Goal: Information Seeking & Learning: Compare options

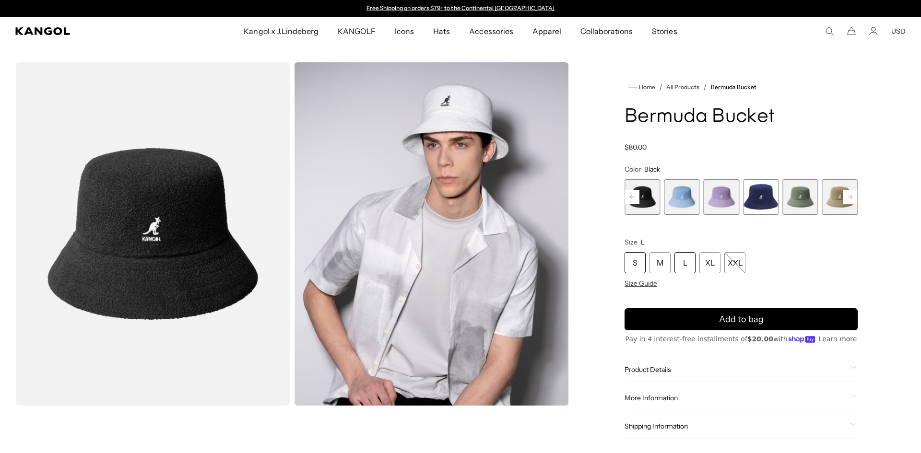
click at [637, 262] on div "S" at bounding box center [635, 262] width 21 height 21
click at [678, 201] on span "4 of 11" at bounding box center [681, 196] width 35 height 35
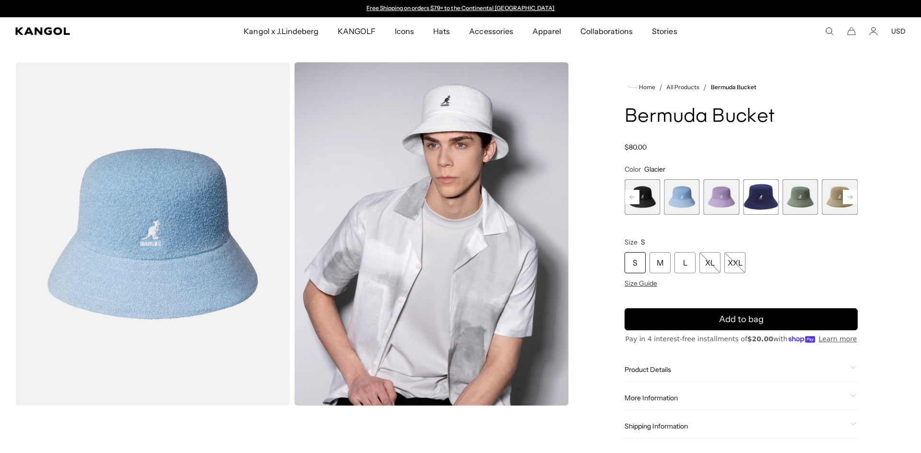
click at [643, 190] on span "3 of 11" at bounding box center [642, 196] width 35 height 35
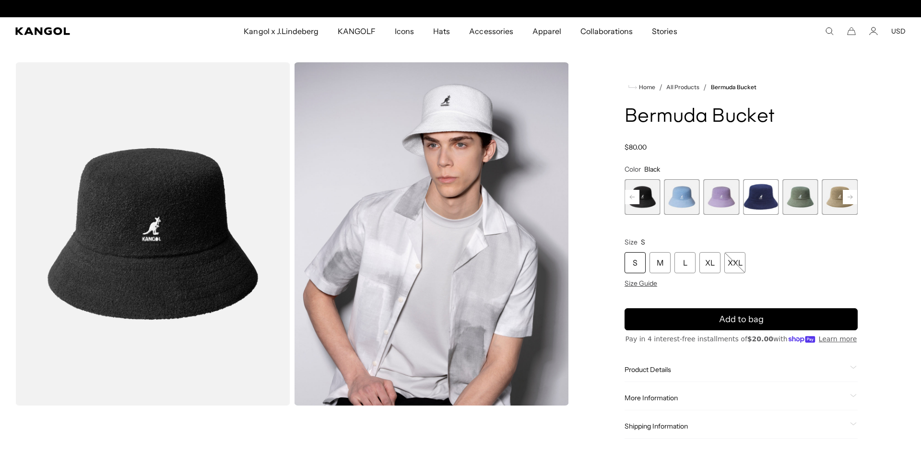
scroll to position [0, 198]
click at [684, 193] on span "4 of 11" at bounding box center [681, 196] width 35 height 35
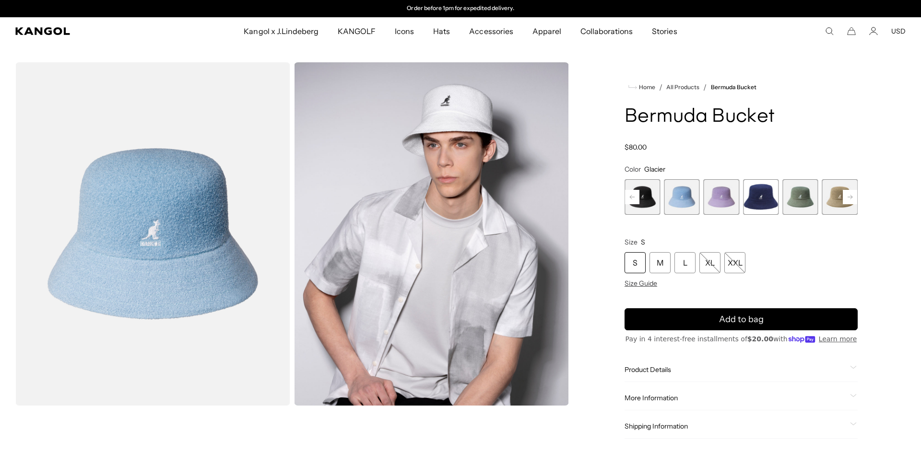
click at [724, 196] on span "5 of 11" at bounding box center [721, 196] width 35 height 35
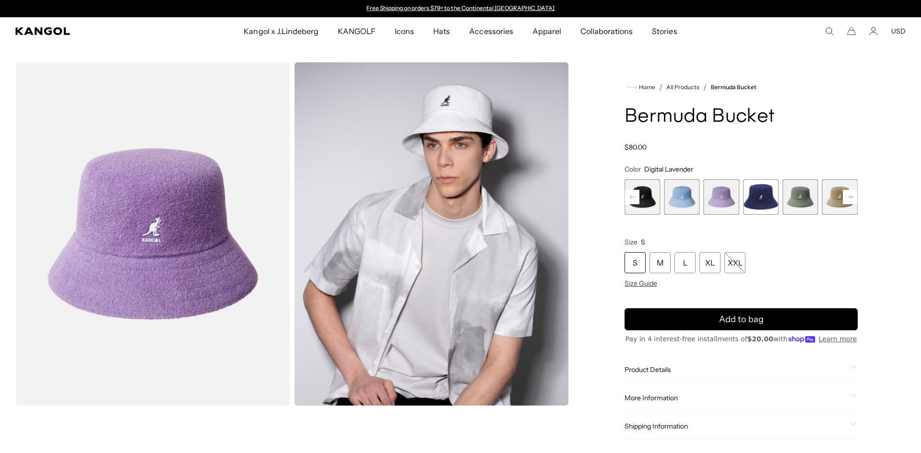
click at [764, 201] on span "6 of 11" at bounding box center [760, 196] width 35 height 35
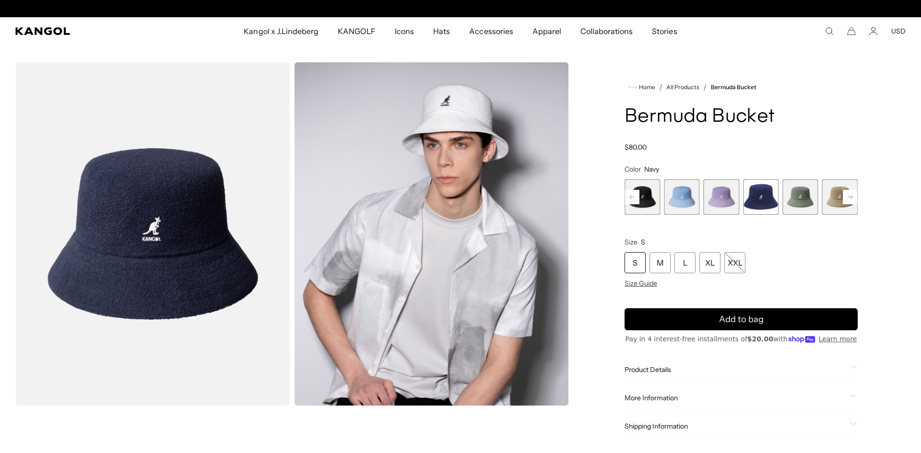
scroll to position [0, 198]
click at [634, 196] on rect at bounding box center [632, 197] width 14 height 14
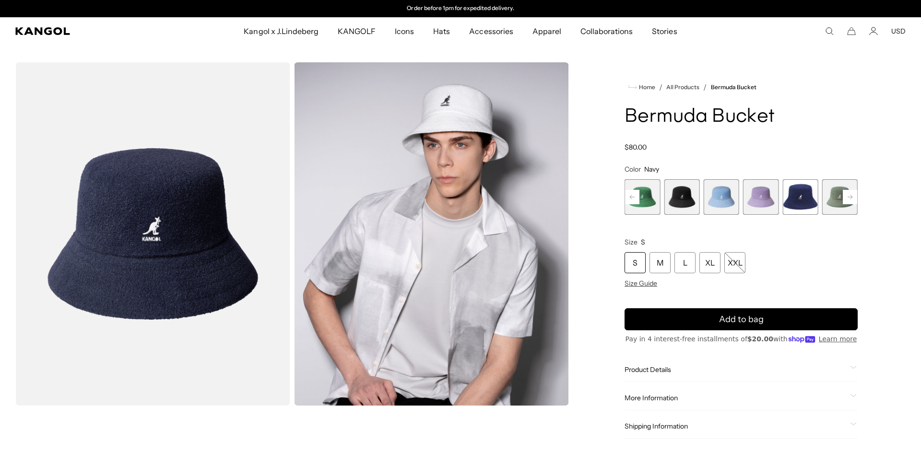
click at [634, 196] on rect at bounding box center [632, 197] width 14 height 14
click at [634, 196] on div "Previous Next DENIM BLUE Variant sold out or unavailable Turf Green Variant sol…" at bounding box center [741, 196] width 233 height 35
click at [634, 196] on span "1 of 11" at bounding box center [642, 196] width 35 height 35
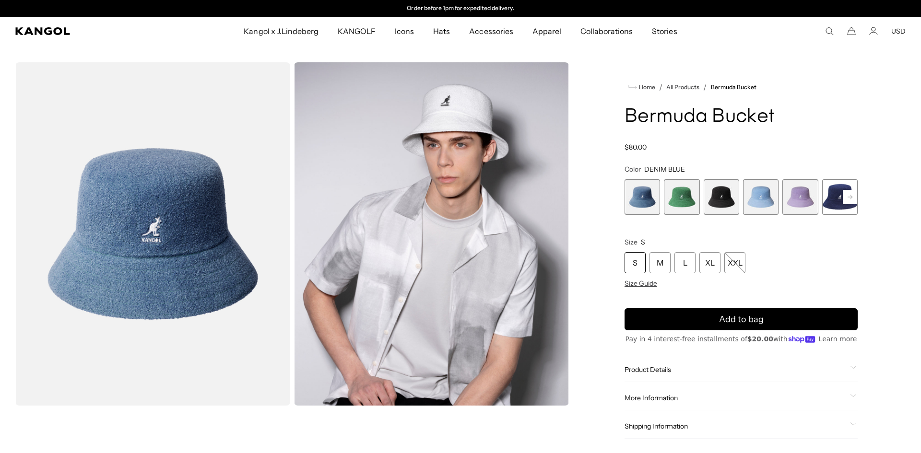
click at [642, 196] on span "1 of 11" at bounding box center [642, 196] width 35 height 35
click at [694, 202] on span "2 of 11" at bounding box center [681, 196] width 35 height 35
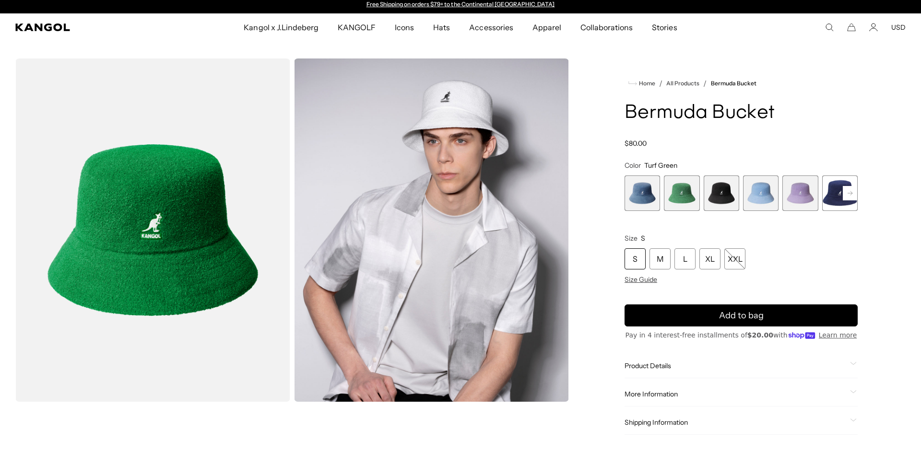
scroll to position [5, 0]
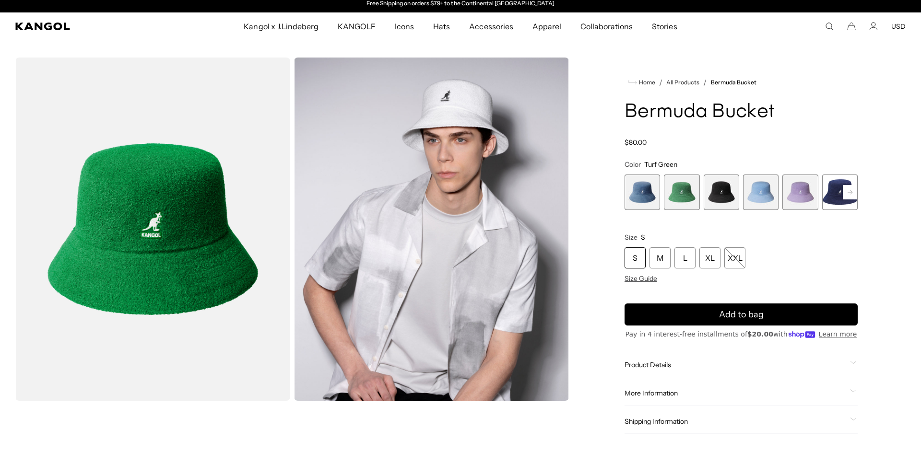
click at [849, 201] on div "Previous Next DENIM BLUE Variant sold out or unavailable Turf Green Variant sol…" at bounding box center [741, 192] width 233 height 35
click at [851, 196] on rect at bounding box center [850, 192] width 14 height 14
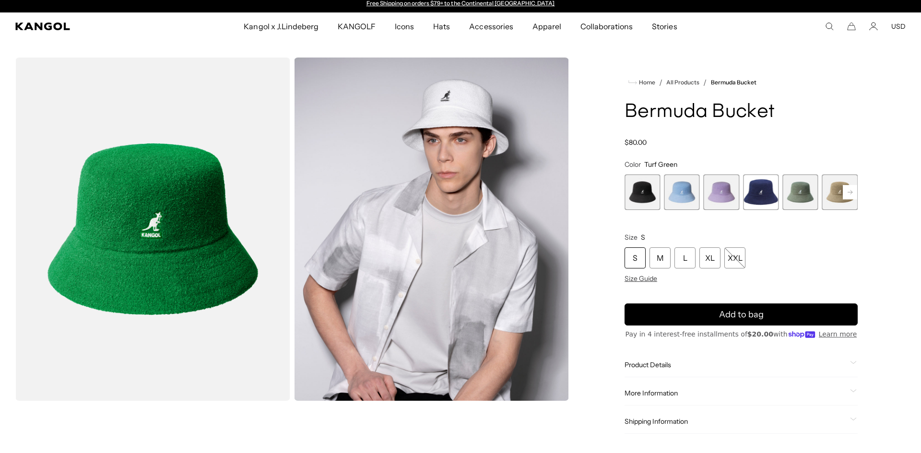
click at [851, 196] on rect at bounding box center [850, 192] width 14 height 14
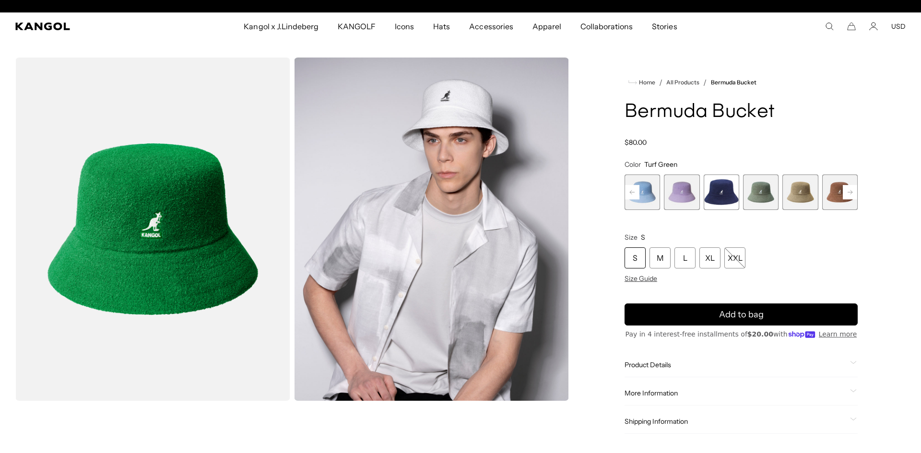
click at [766, 195] on span "7 of 11" at bounding box center [760, 192] width 35 height 35
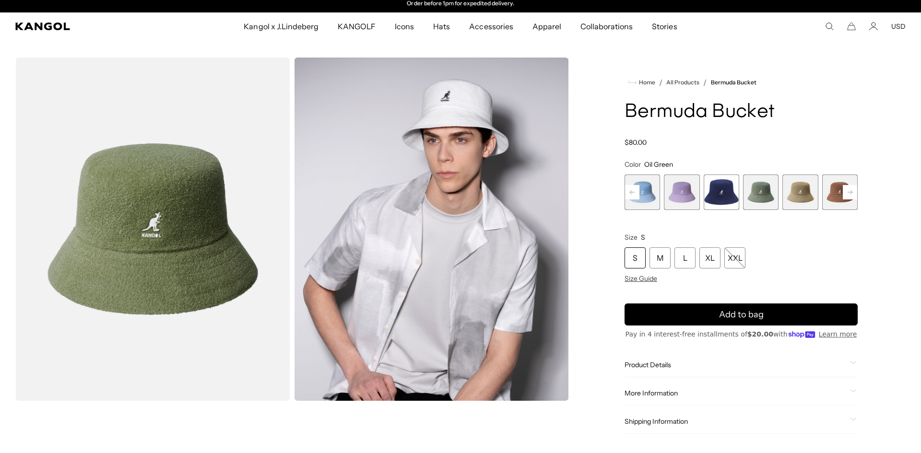
click at [799, 200] on span "8 of 11" at bounding box center [799, 192] width 35 height 35
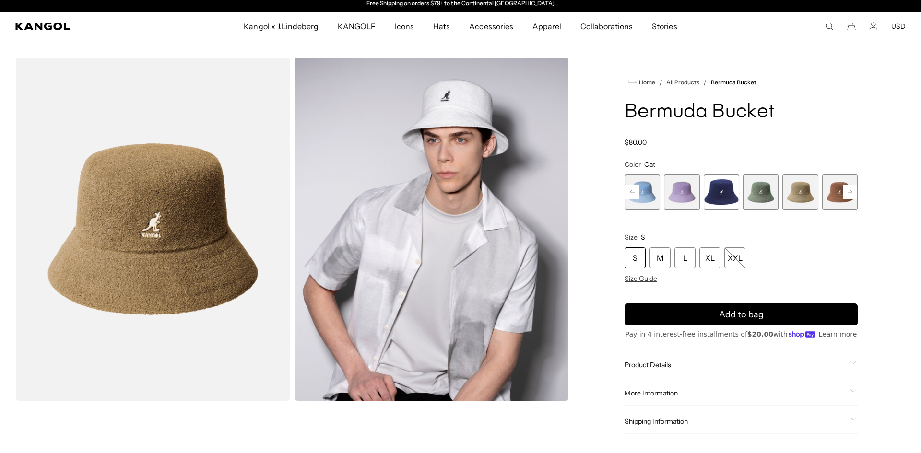
click at [852, 195] on rect at bounding box center [850, 192] width 14 height 14
click at [802, 195] on span "9 of 11" at bounding box center [799, 192] width 35 height 35
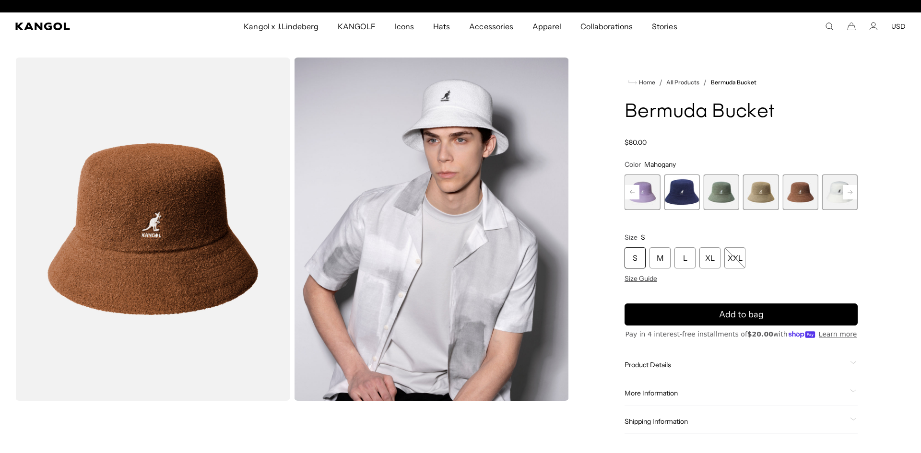
scroll to position [0, 198]
click at [834, 198] on span "10 of 11" at bounding box center [839, 192] width 35 height 35
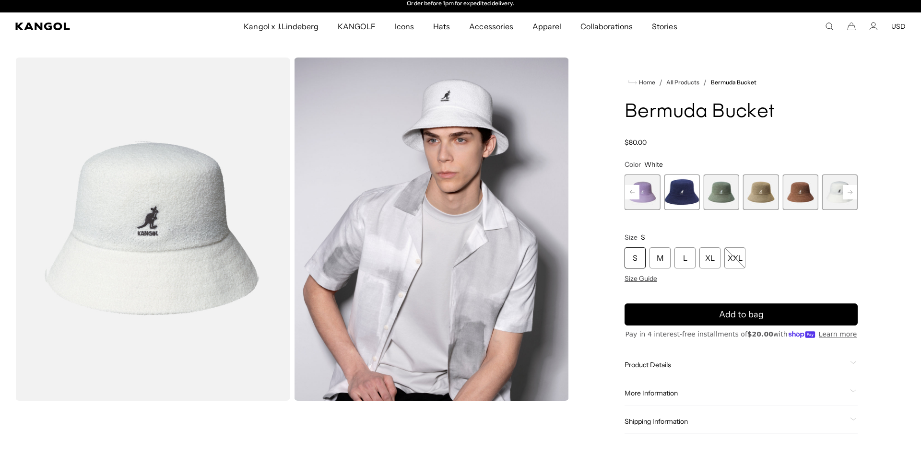
click at [769, 199] on span "8 of 11" at bounding box center [760, 192] width 35 height 35
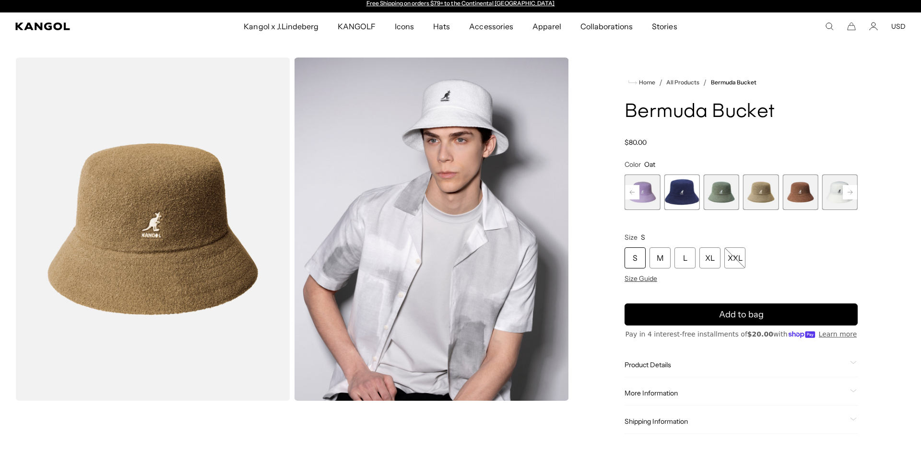
click at [180, 241] on img "Gallery Viewer" at bounding box center [152, 229] width 275 height 343
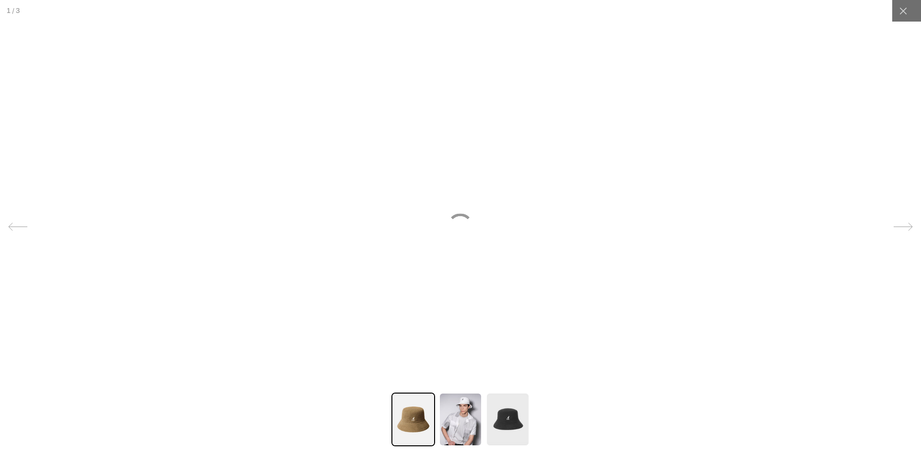
scroll to position [0, 198]
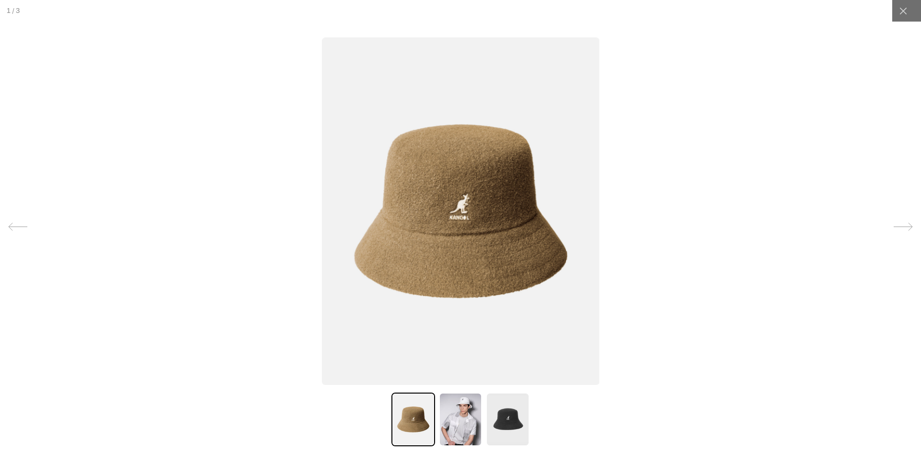
click at [465, 205] on img at bounding box center [460, 211] width 277 height 348
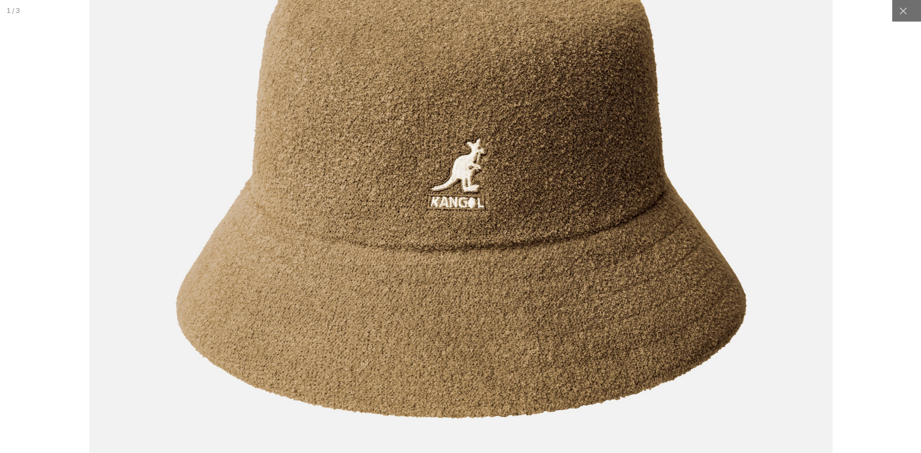
scroll to position [0, 0]
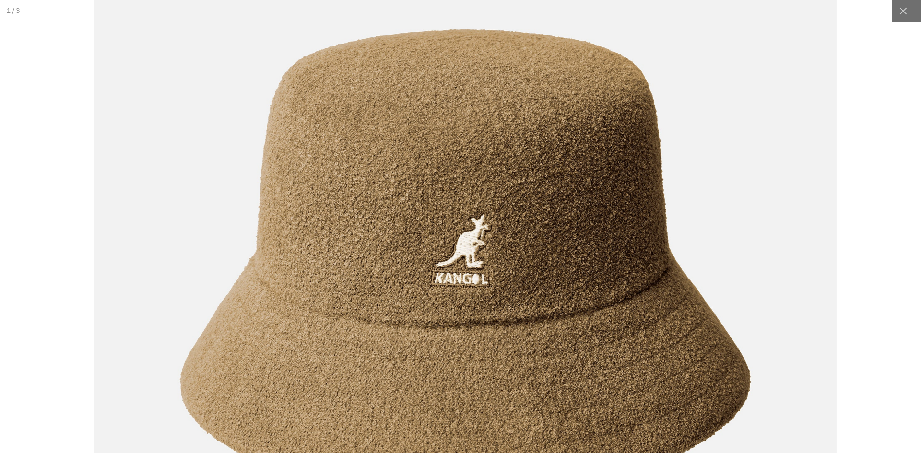
click at [592, 260] on img at bounding box center [464, 262] width 743 height 931
click at [902, 12] on icon at bounding box center [903, 11] width 10 height 10
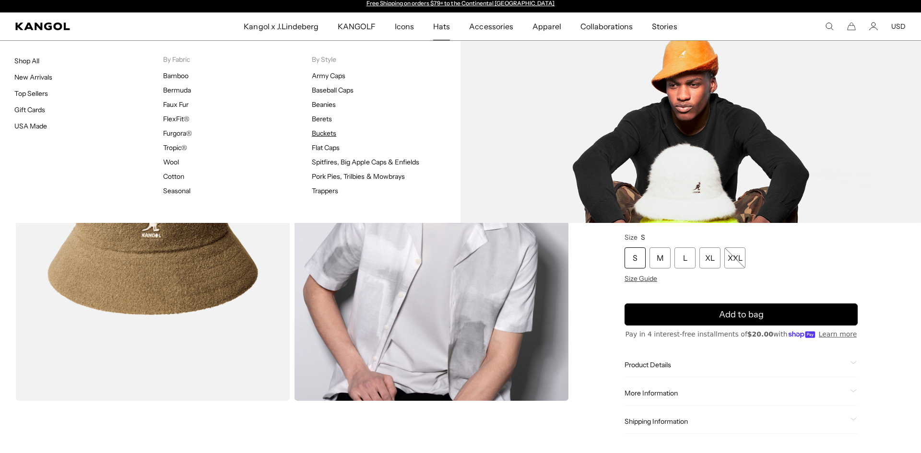
click at [326, 131] on link "Buckets" at bounding box center [324, 133] width 24 height 9
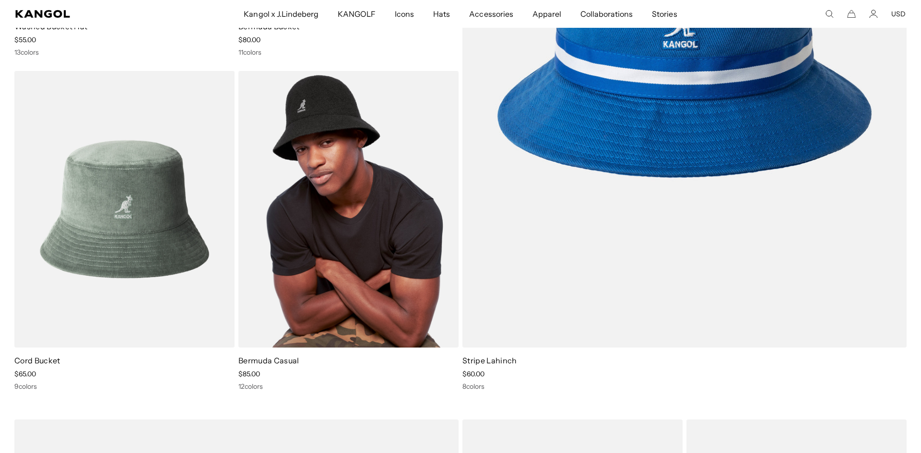
click at [347, 210] on img at bounding box center [348, 209] width 220 height 276
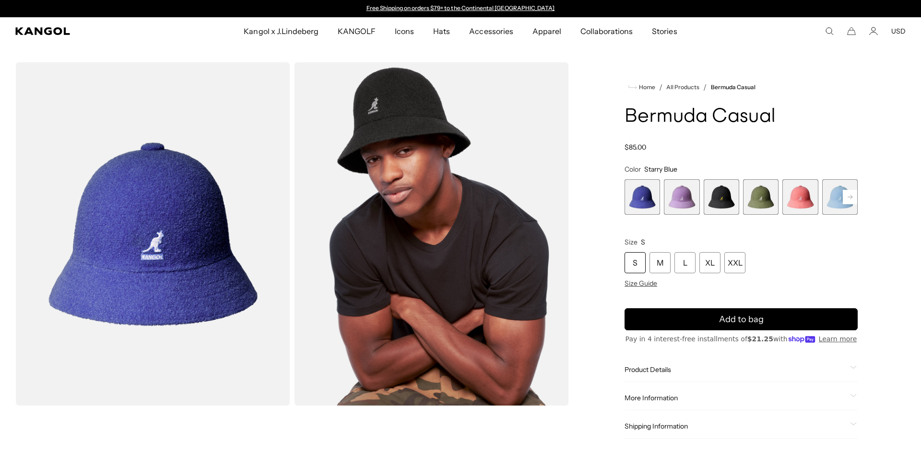
scroll to position [0, 198]
click at [685, 202] on span "2 of 12" at bounding box center [681, 196] width 35 height 35
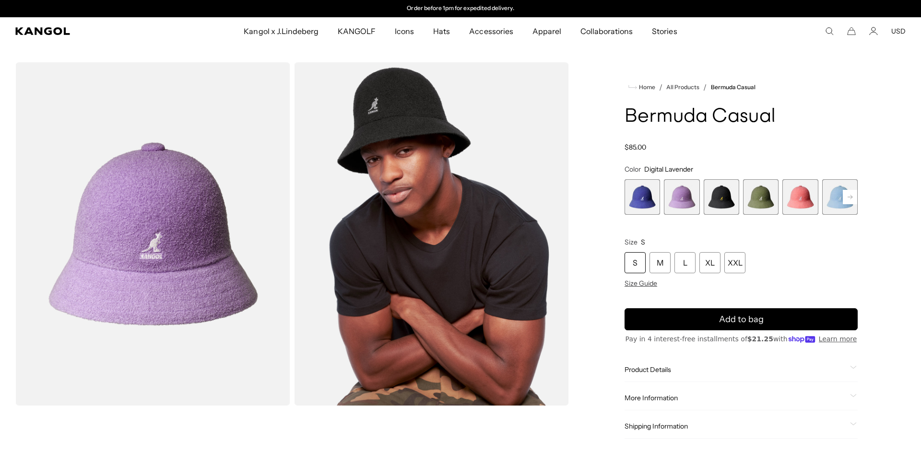
click at [717, 198] on span "3 of 12" at bounding box center [721, 196] width 35 height 35
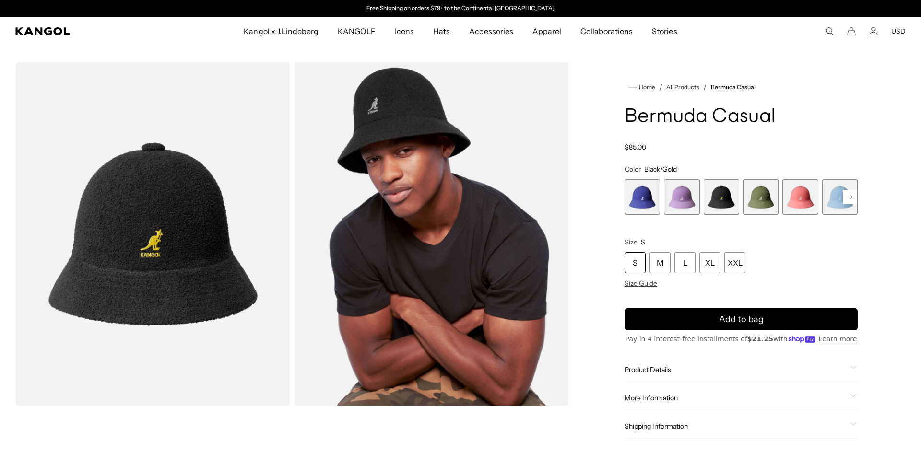
click at [756, 197] on span "4 of 12" at bounding box center [760, 196] width 35 height 35
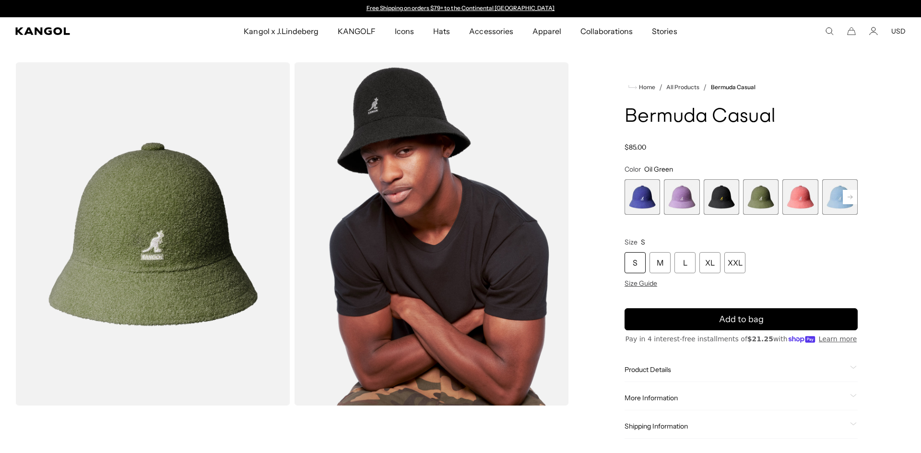
click at [801, 206] on span "5 of 12" at bounding box center [799, 196] width 35 height 35
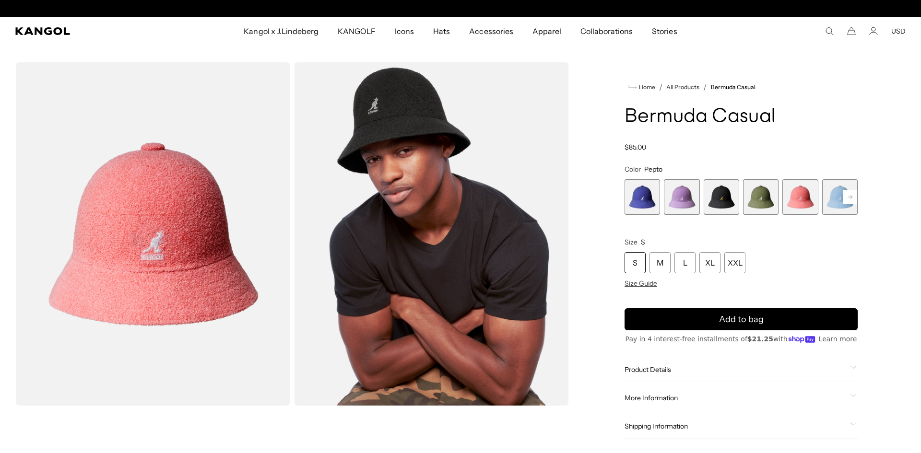
scroll to position [0, 198]
click at [831, 201] on span "6 of 12" at bounding box center [839, 196] width 35 height 35
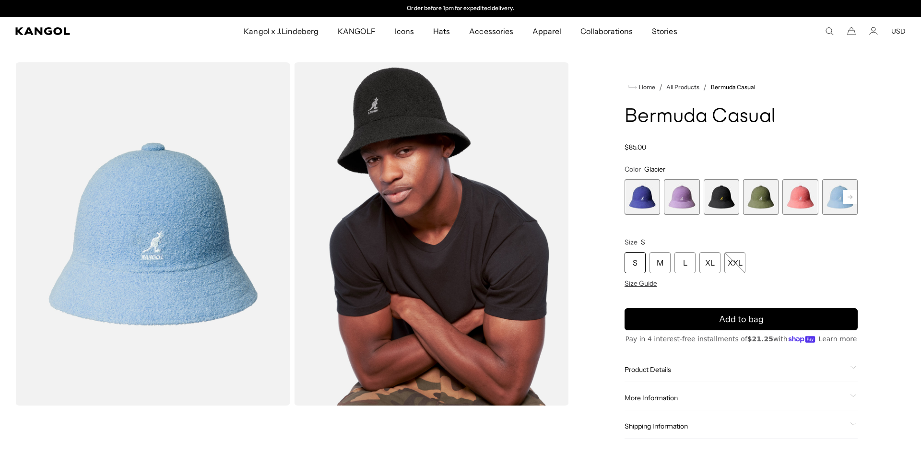
click at [851, 199] on rect at bounding box center [850, 197] width 14 height 14
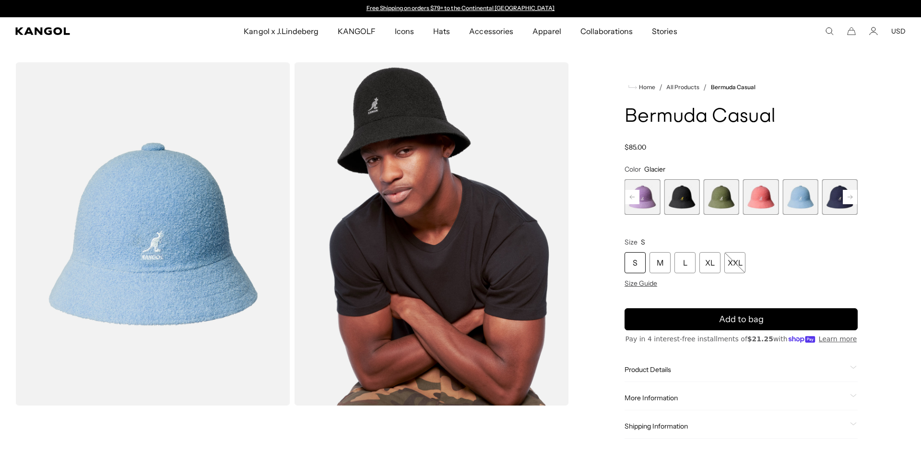
click at [831, 204] on span "7 of 12" at bounding box center [839, 196] width 35 height 35
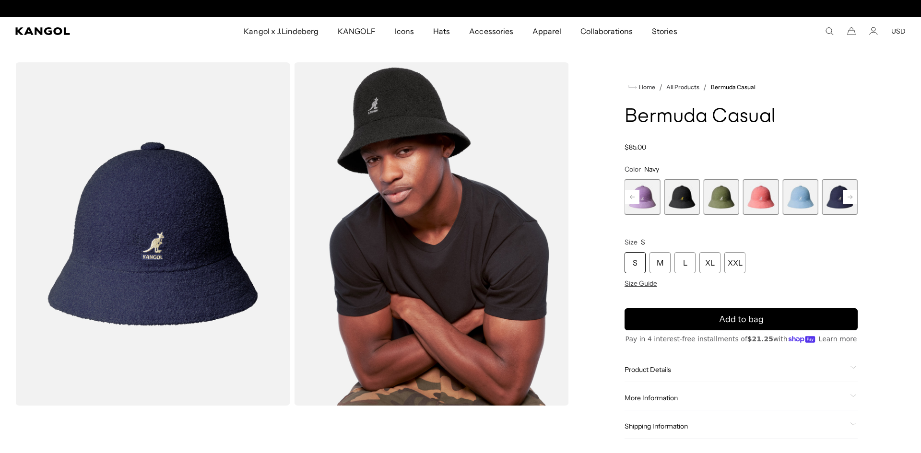
scroll to position [0, 198]
click at [848, 201] on rect at bounding box center [850, 197] width 14 height 14
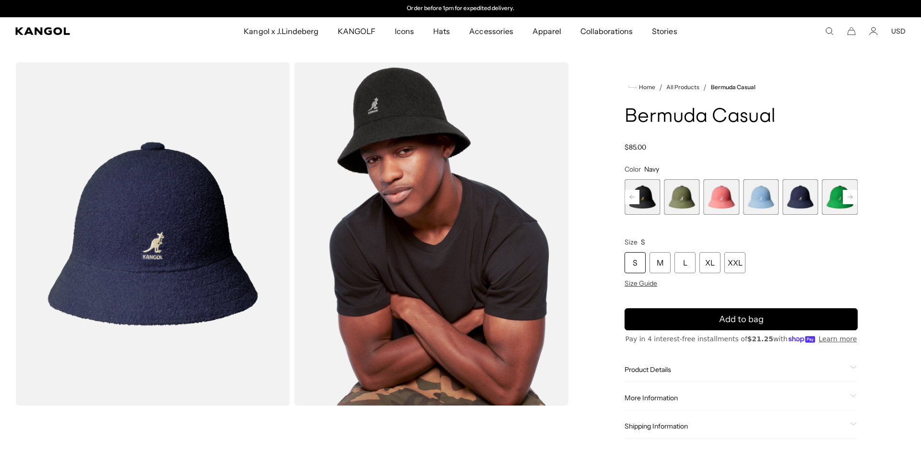
click at [809, 209] on span "7 of 12" at bounding box center [799, 196] width 35 height 35
click at [799, 199] on span "7 of 12" at bounding box center [799, 196] width 35 height 35
click at [835, 201] on span "8 of 12" at bounding box center [839, 196] width 35 height 35
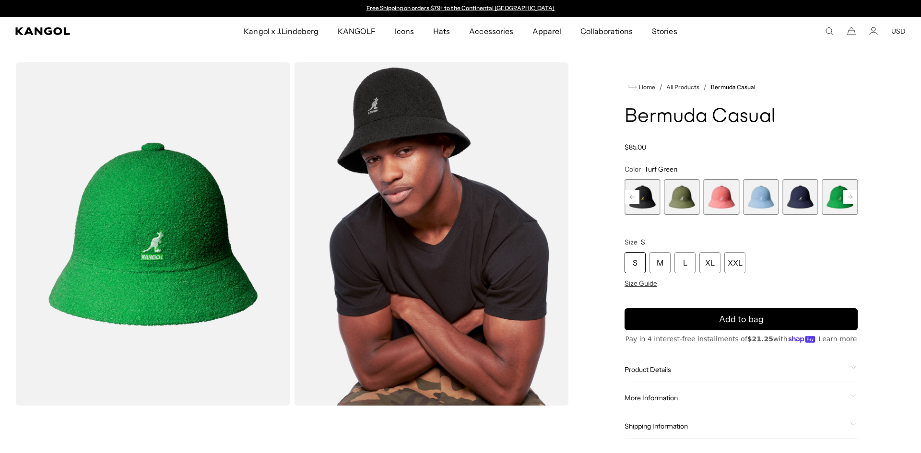
click at [850, 200] on rect at bounding box center [850, 197] width 14 height 14
click at [767, 199] on span "9 of 12" at bounding box center [760, 196] width 35 height 35
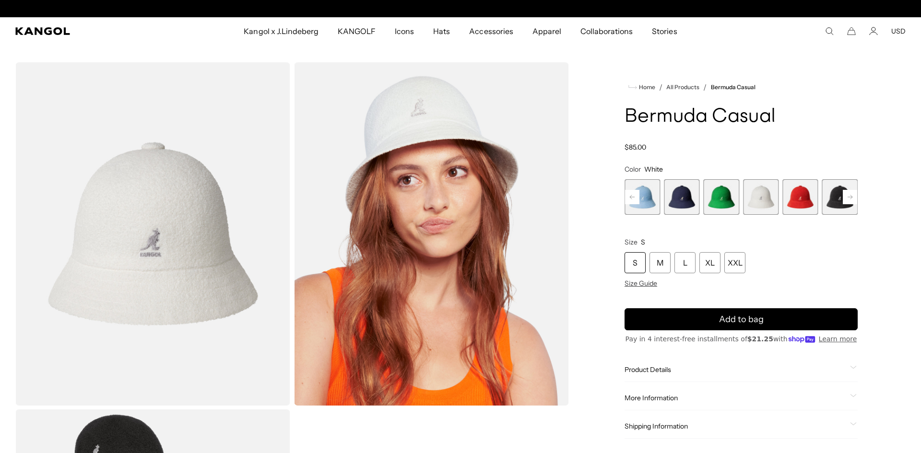
click at [800, 197] on span "10 of 12" at bounding box center [799, 196] width 35 height 35
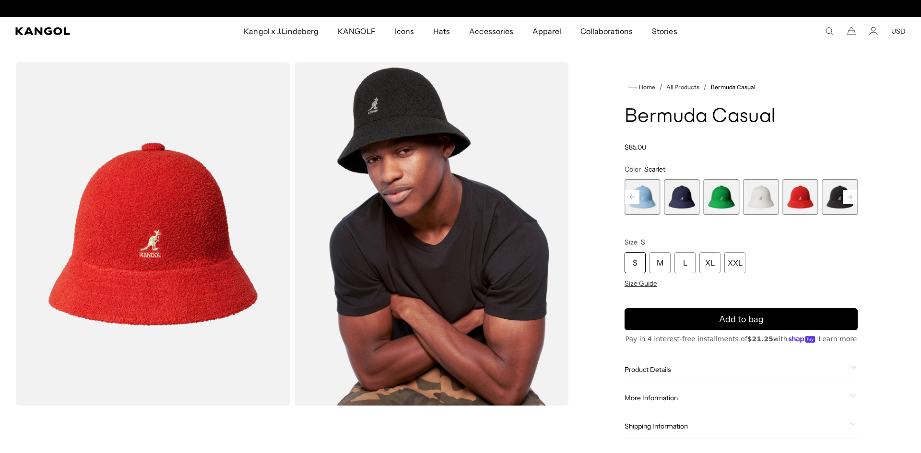
click at [834, 200] on span "11 of 12" at bounding box center [839, 196] width 35 height 35
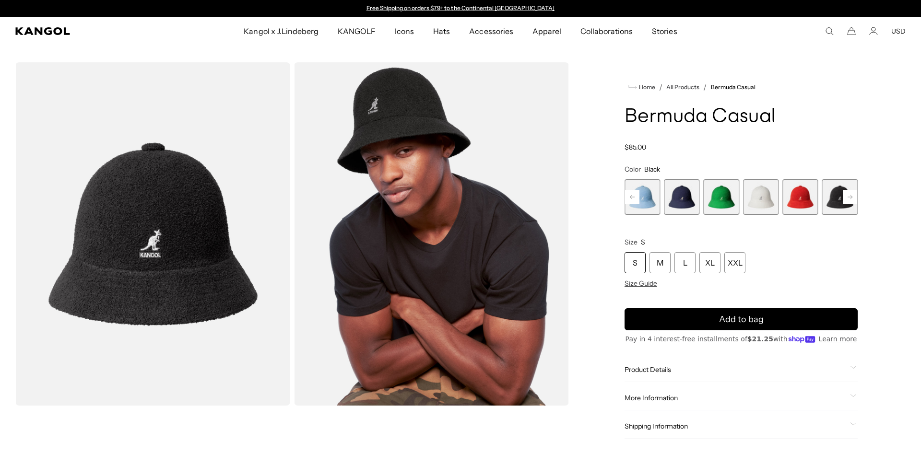
click at [853, 198] on rect at bounding box center [850, 197] width 14 height 14
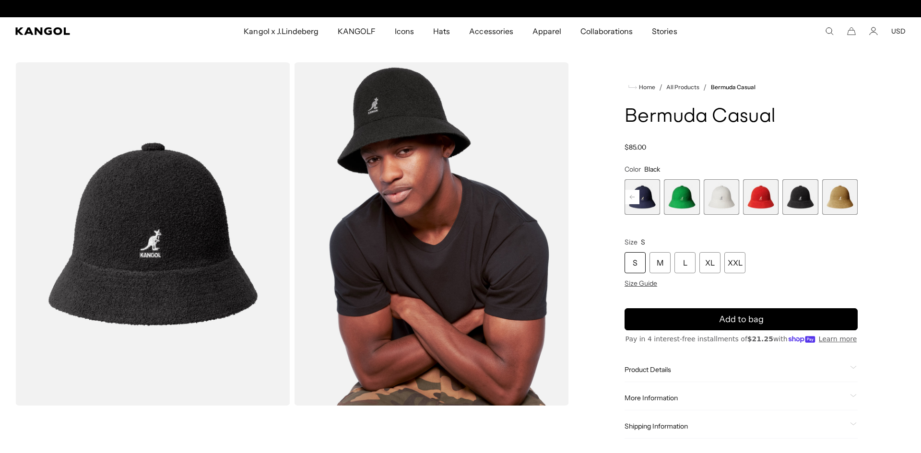
scroll to position [0, 198]
click at [837, 201] on span "12 of 12" at bounding box center [839, 196] width 35 height 35
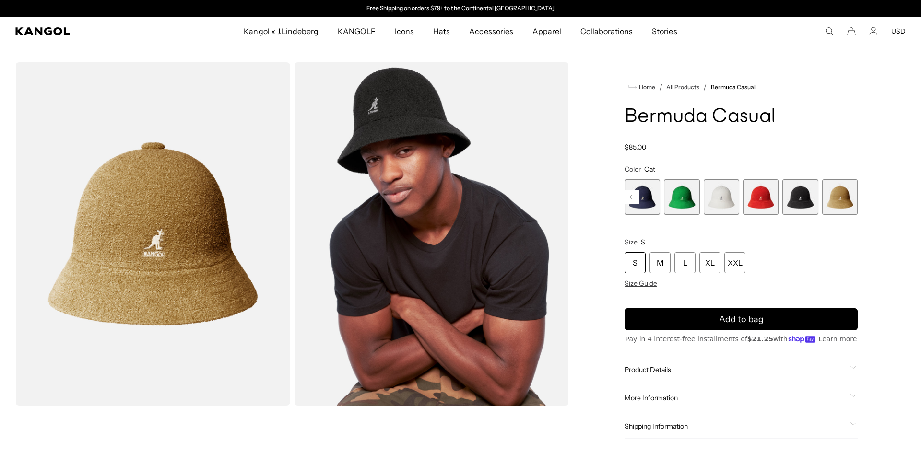
click at [169, 249] on img "Gallery Viewer" at bounding box center [152, 233] width 275 height 343
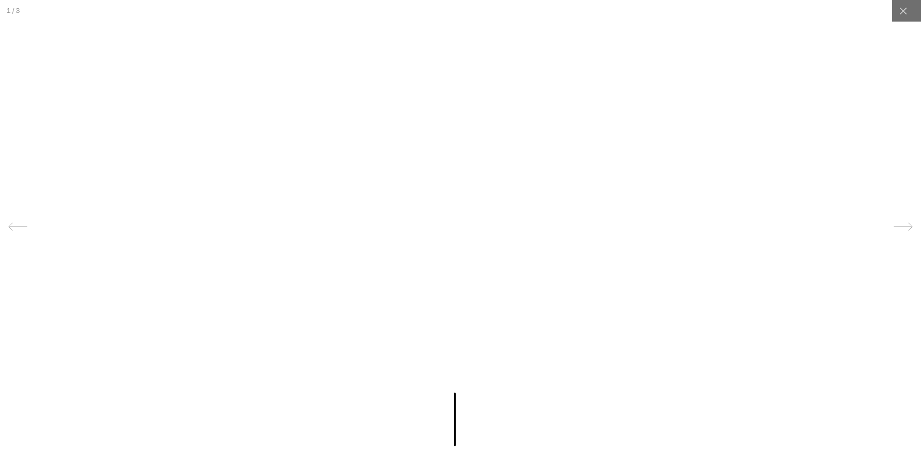
scroll to position [0, 198]
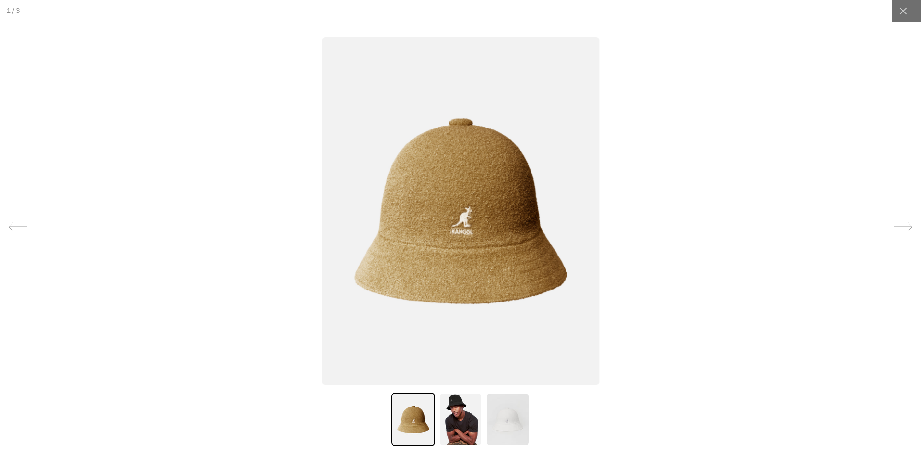
click at [475, 232] on img at bounding box center [460, 211] width 277 height 348
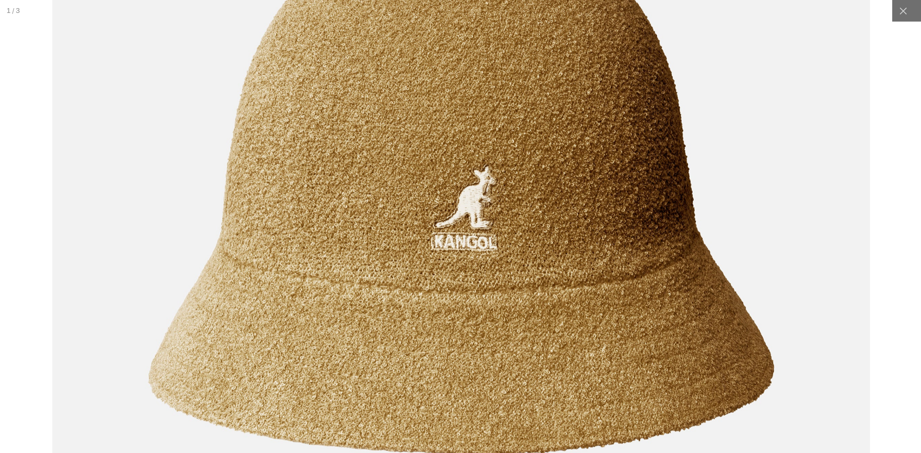
scroll to position [0, 0]
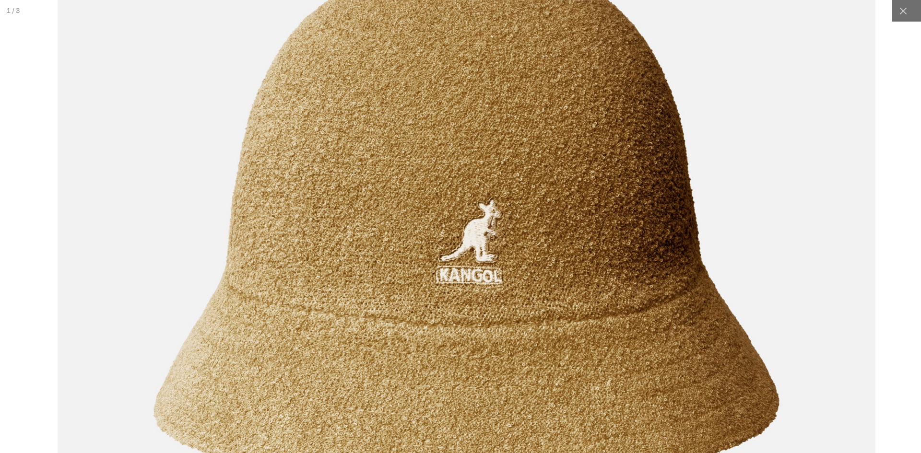
click at [568, 240] on img at bounding box center [465, 215] width 817 height 1024
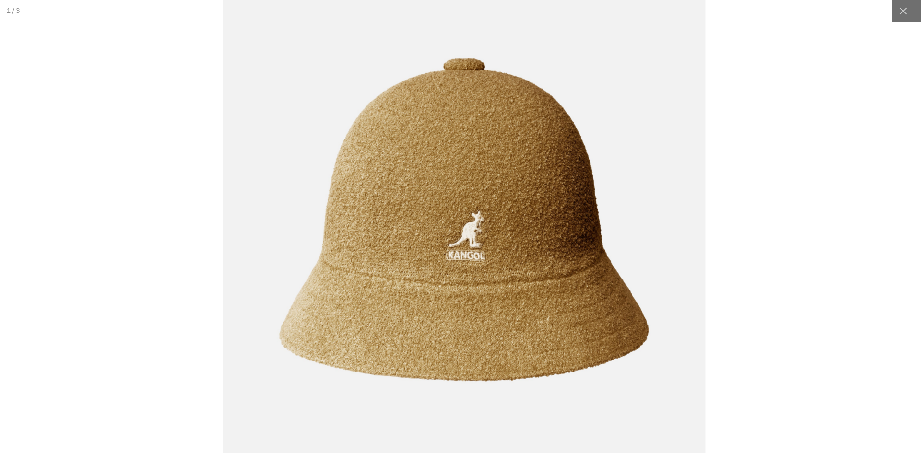
scroll to position [0, 198]
